Goal: Transaction & Acquisition: Purchase product/service

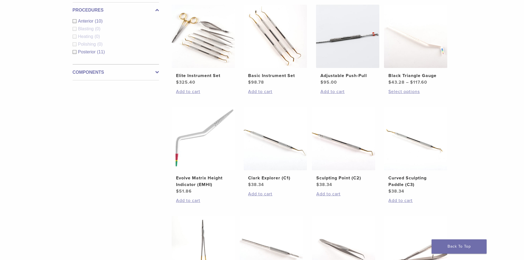
scroll to position [247, 0]
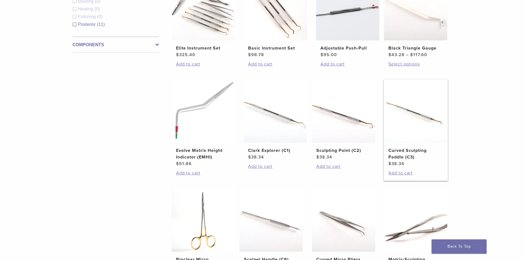
click at [428, 116] on img at bounding box center [415, 110] width 63 height 63
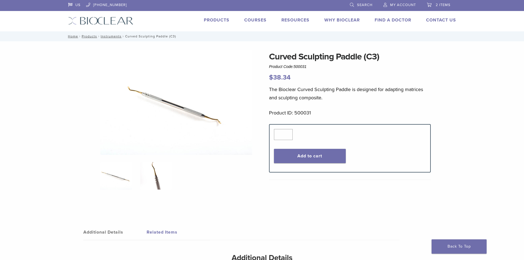
click at [161, 180] on img at bounding box center [156, 175] width 32 height 27
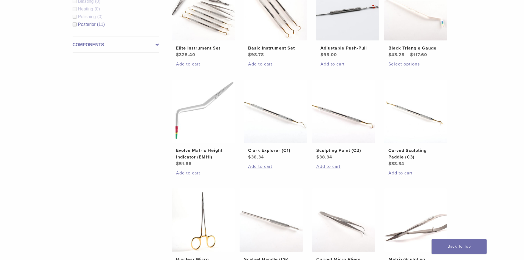
scroll to position [275, 0]
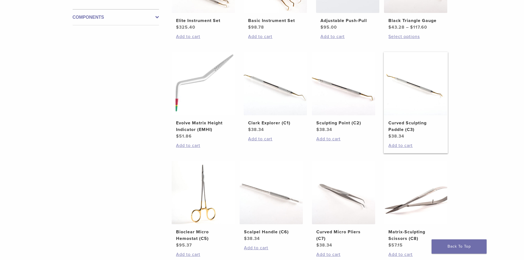
click at [400, 130] on h2 "Curved Sculpting Paddle (C3)" at bounding box center [415, 126] width 54 height 13
